Goal: Navigation & Orientation: Find specific page/section

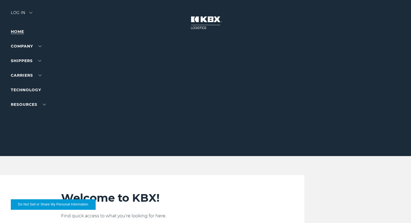
click at [15, 31] on link "Home" at bounding box center [17, 31] width 13 height 5
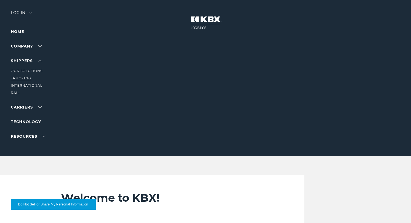
click at [24, 78] on link "Trucking" at bounding box center [21, 78] width 20 height 4
